Goal: Find specific page/section: Find specific page/section

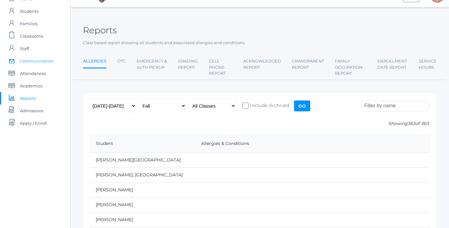
scroll to position [13, 0]
click at [37, 12] on span "Students" at bounding box center [29, 12] width 18 height 12
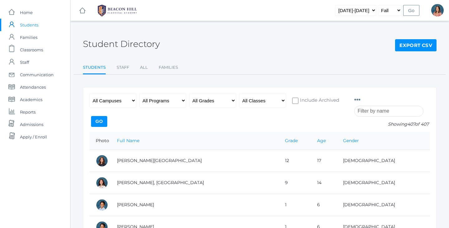
click at [378, 113] on input "search" at bounding box center [388, 111] width 69 height 11
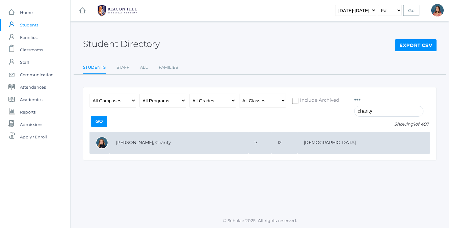
type input "charity"
click at [297, 145] on td "12" at bounding box center [284, 143] width 26 height 22
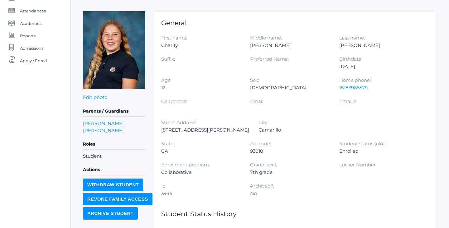
scroll to position [81, 0]
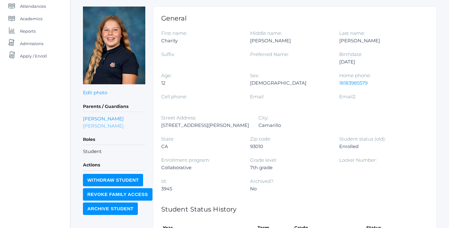
click at [102, 127] on link "Angella Luz" at bounding box center [103, 125] width 41 height 7
